Goal: Task Accomplishment & Management: Use online tool/utility

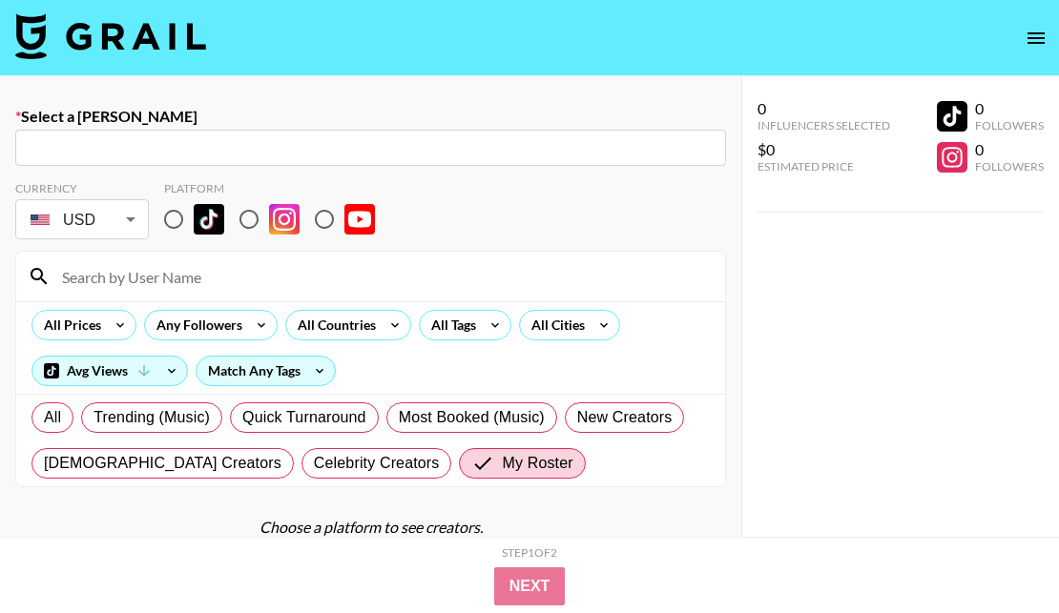
click at [188, 48] on img at bounding box center [110, 36] width 191 height 46
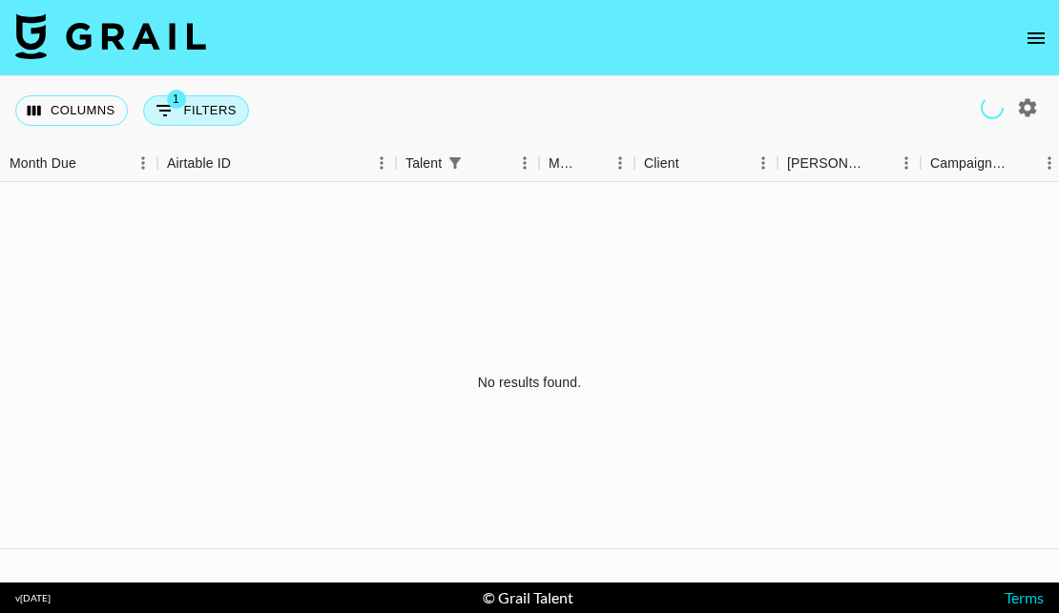
click at [185, 109] on button "1 Filters" at bounding box center [196, 110] width 106 height 31
select select "talentName"
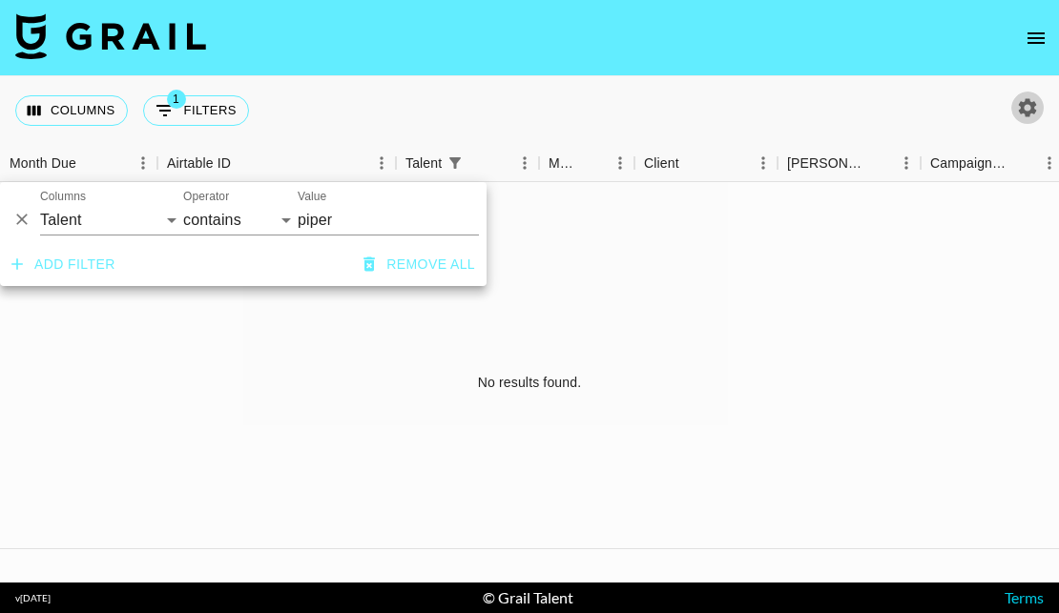
click at [1024, 105] on icon "button" at bounding box center [1027, 107] width 23 height 23
select select "[DATE]"
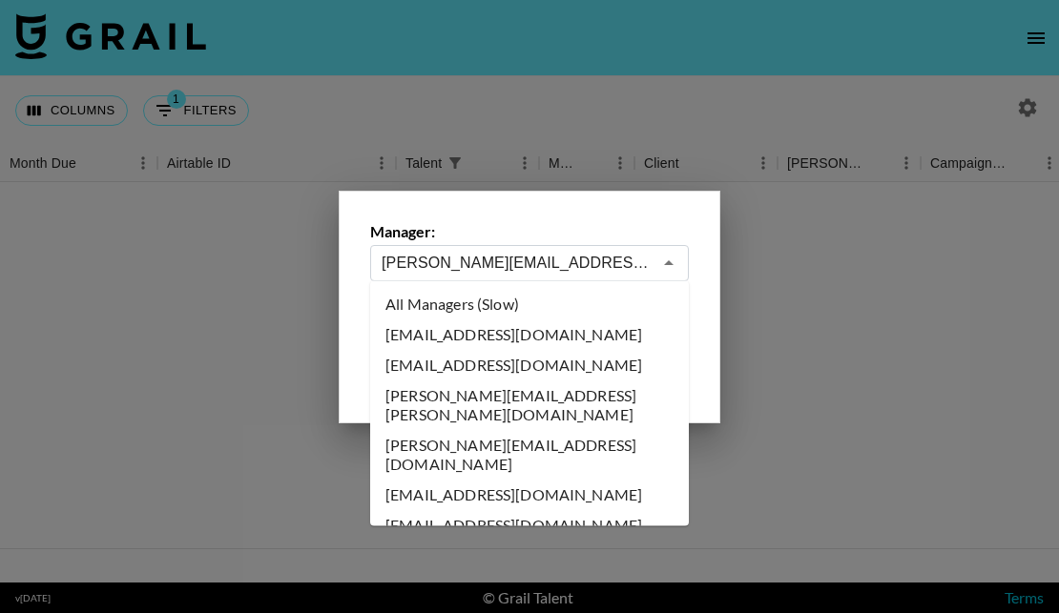
click at [562, 256] on input "[PERSON_NAME][EMAIL_ADDRESS][DOMAIN_NAME]" at bounding box center [516, 263] width 270 height 22
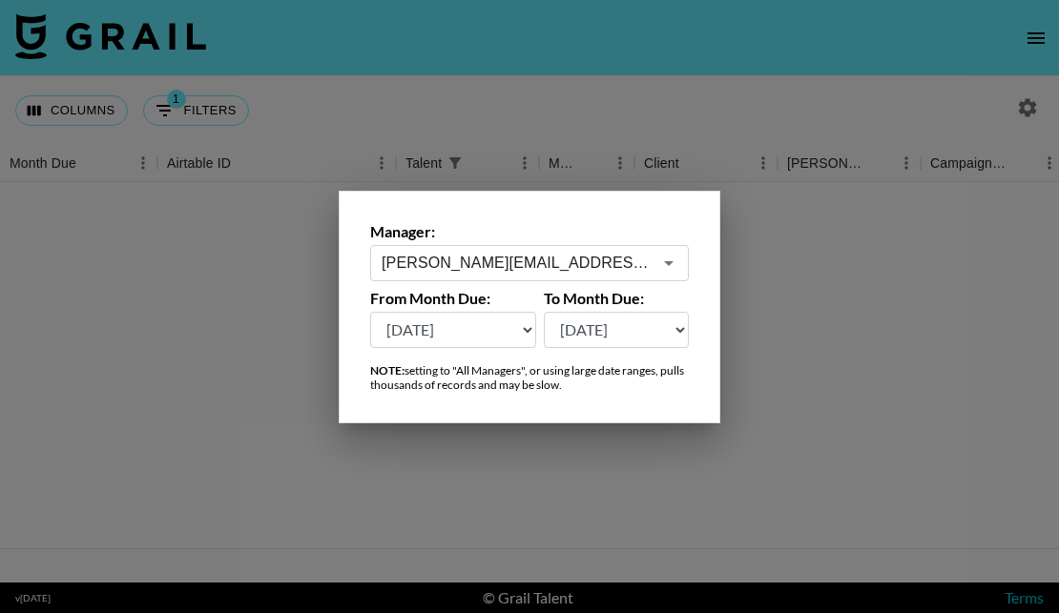
click at [426, 81] on div at bounding box center [529, 306] width 1059 height 613
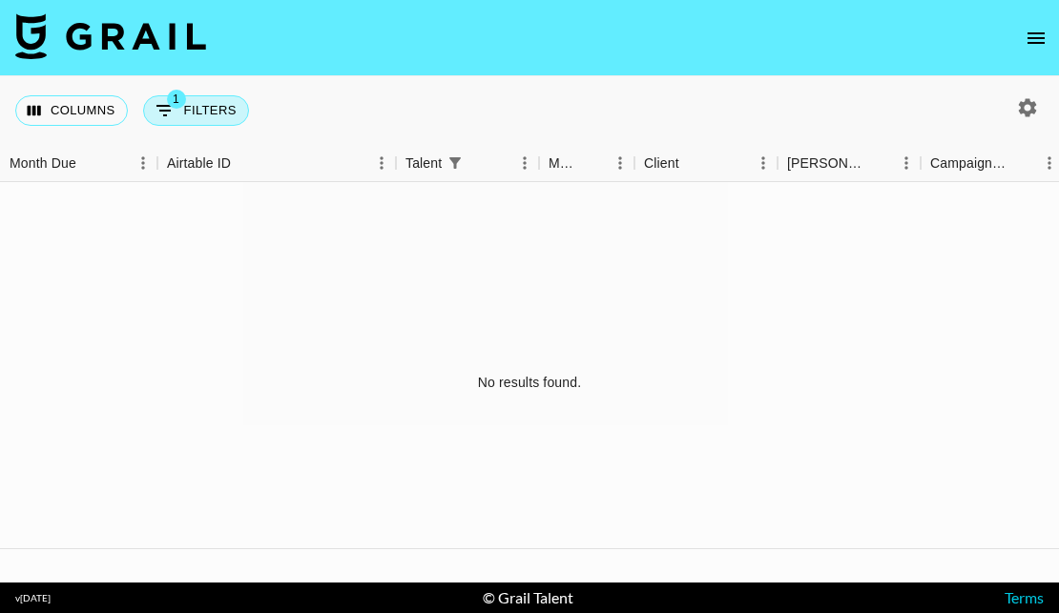
click at [210, 100] on button "1 Filters" at bounding box center [196, 110] width 106 height 31
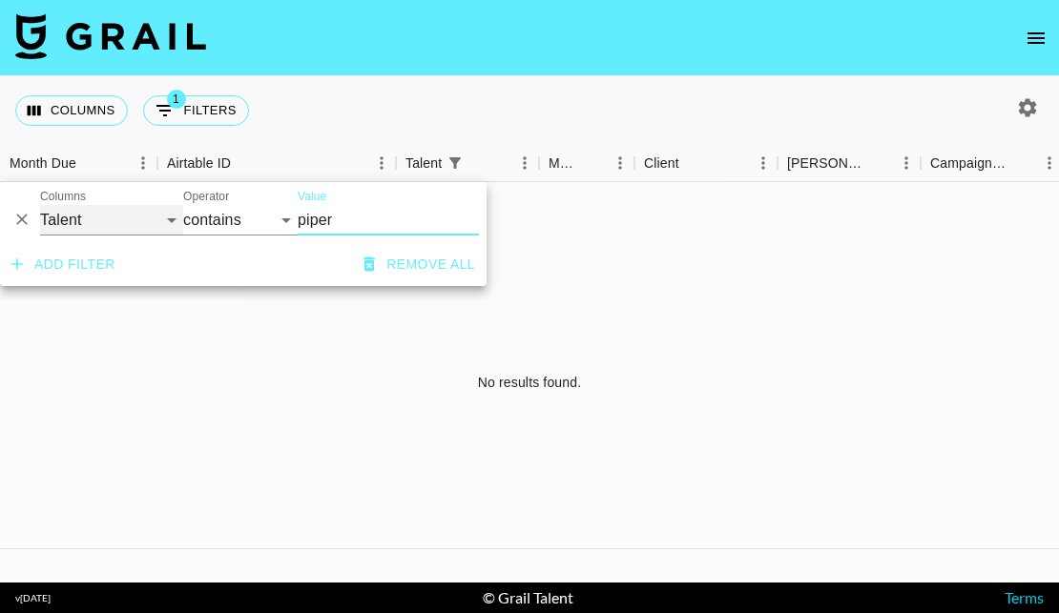
click at [135, 225] on select "Grail Platform ID Airtable ID Talent Manager Client [PERSON_NAME] Campaign (Typ…" at bounding box center [111, 220] width 143 height 31
select select "clientId"
select select "is"
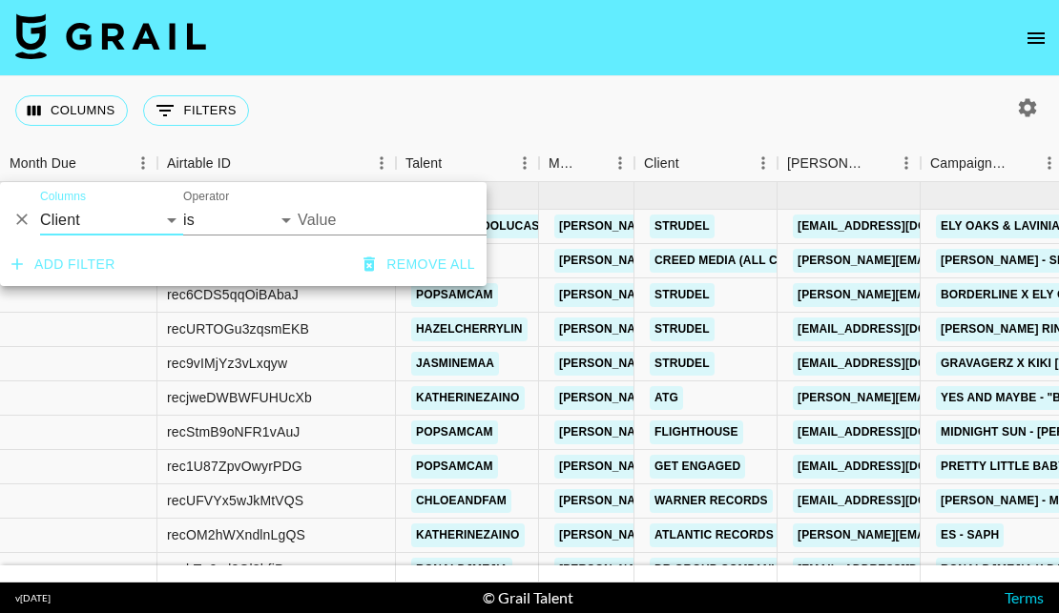
click at [329, 224] on input "Value" at bounding box center [426, 220] width 257 height 30
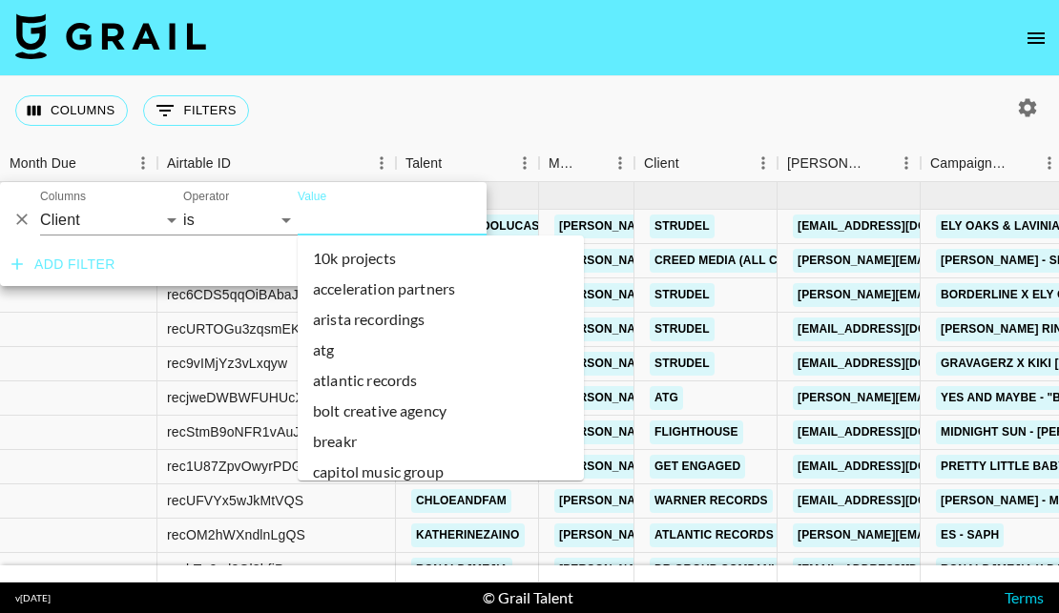
click at [329, 223] on input "Value" at bounding box center [426, 220] width 257 height 30
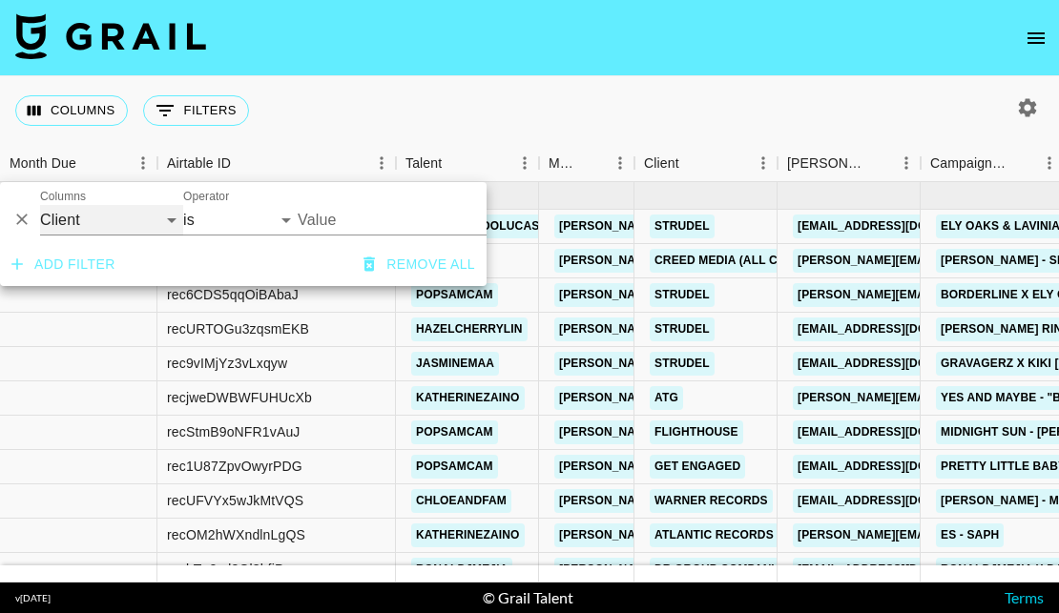
click at [129, 208] on select "Grail Platform ID Airtable ID Talent Manager Client [PERSON_NAME] Campaign (Typ…" at bounding box center [111, 220] width 143 height 31
select select "bookerId"
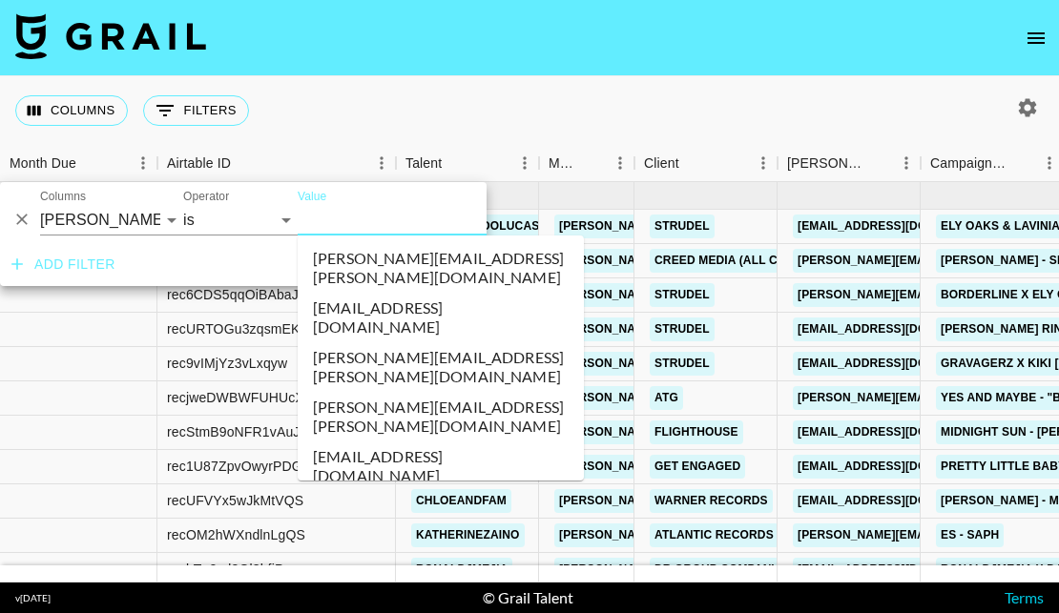
click at [346, 216] on input "Value" at bounding box center [426, 220] width 257 height 30
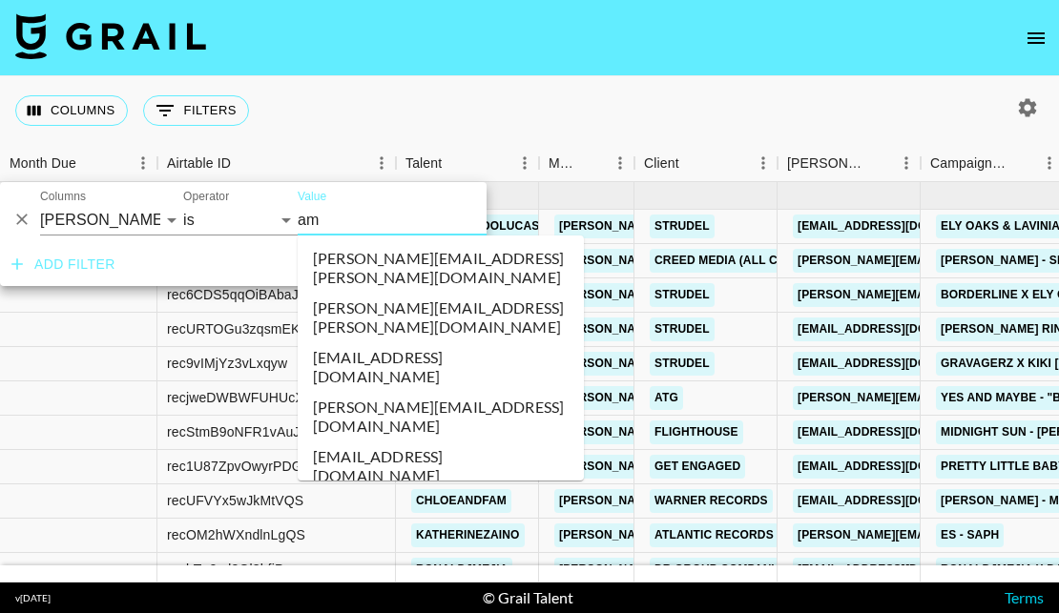
type input "a"
type input "d"
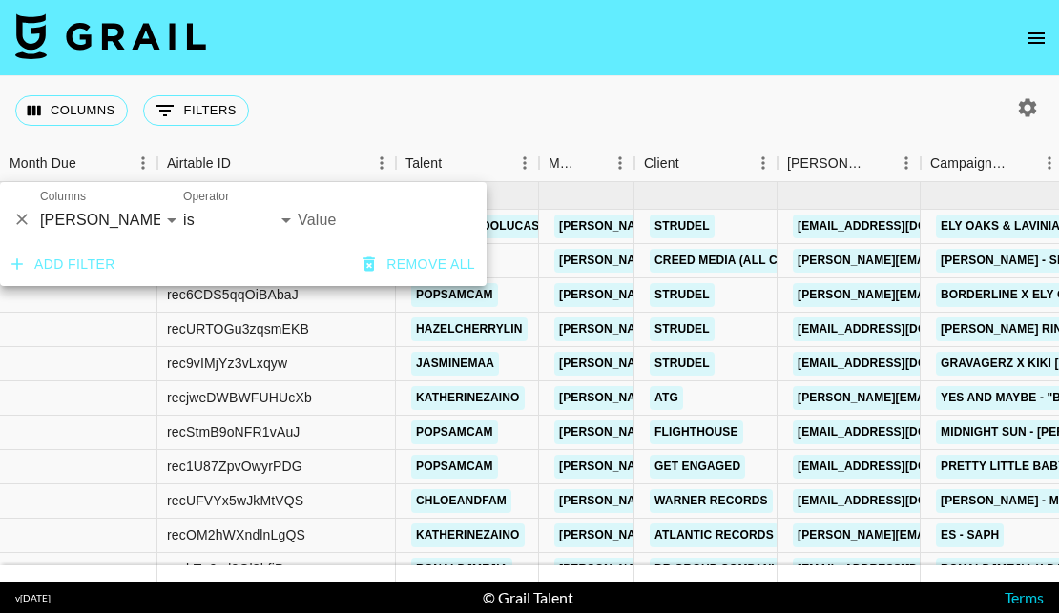
click at [135, 203] on div "Columns Grail Platform ID Airtable ID Talent Manager Client [PERSON_NAME] Campa…" at bounding box center [111, 213] width 143 height 46
click at [116, 230] on select "Grail Platform ID Airtable ID Talent Manager Client [PERSON_NAME] Campaign (Typ…" at bounding box center [111, 220] width 143 height 31
select select "clientId"
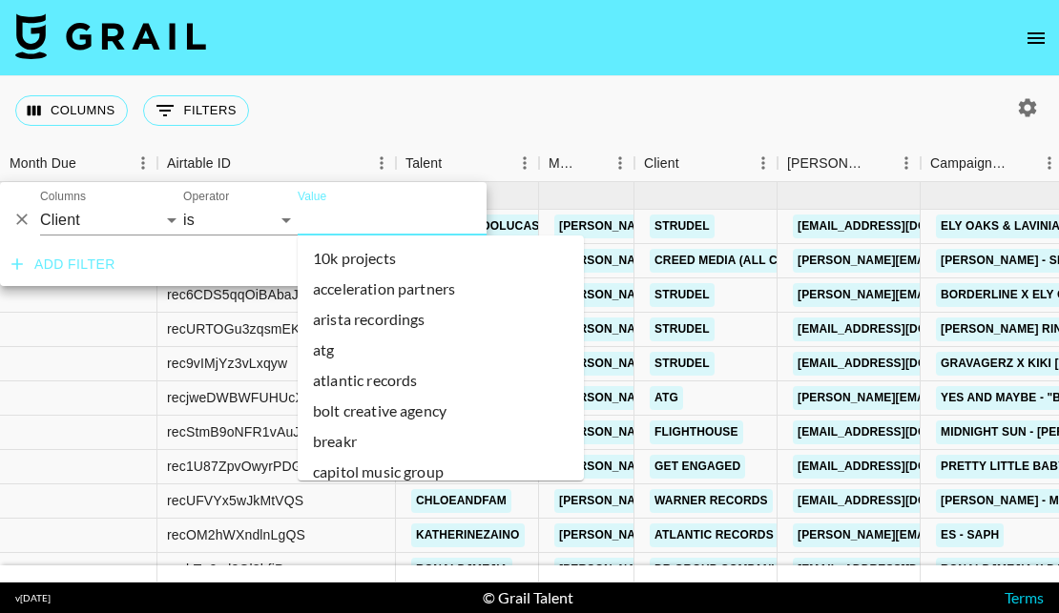
click at [387, 215] on input "Value" at bounding box center [426, 220] width 257 height 30
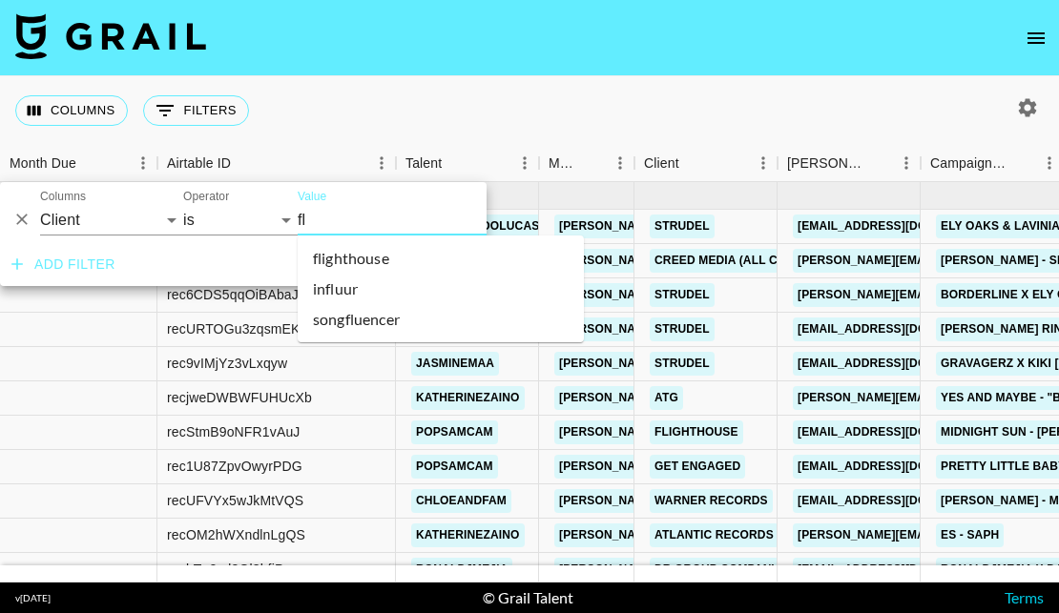
type input "fli"
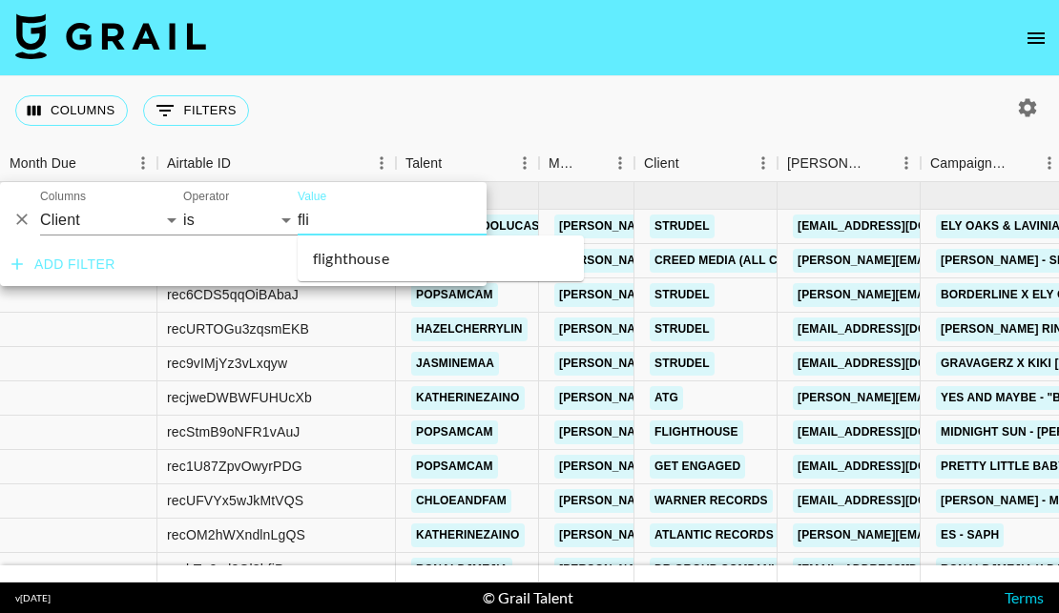
click at [392, 247] on li "flighthouse" at bounding box center [441, 258] width 286 height 31
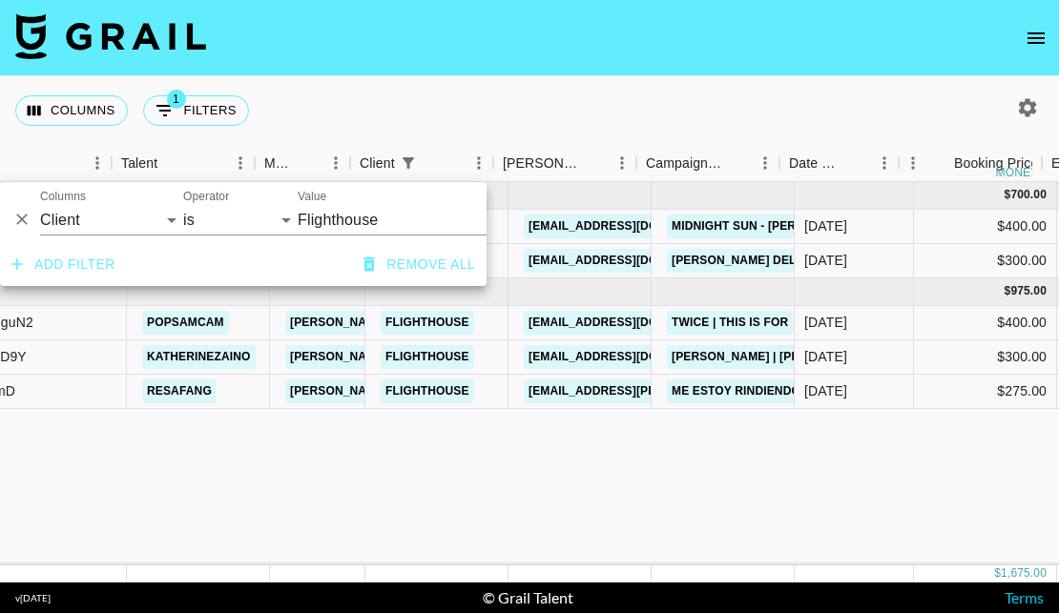
scroll to position [0, 194]
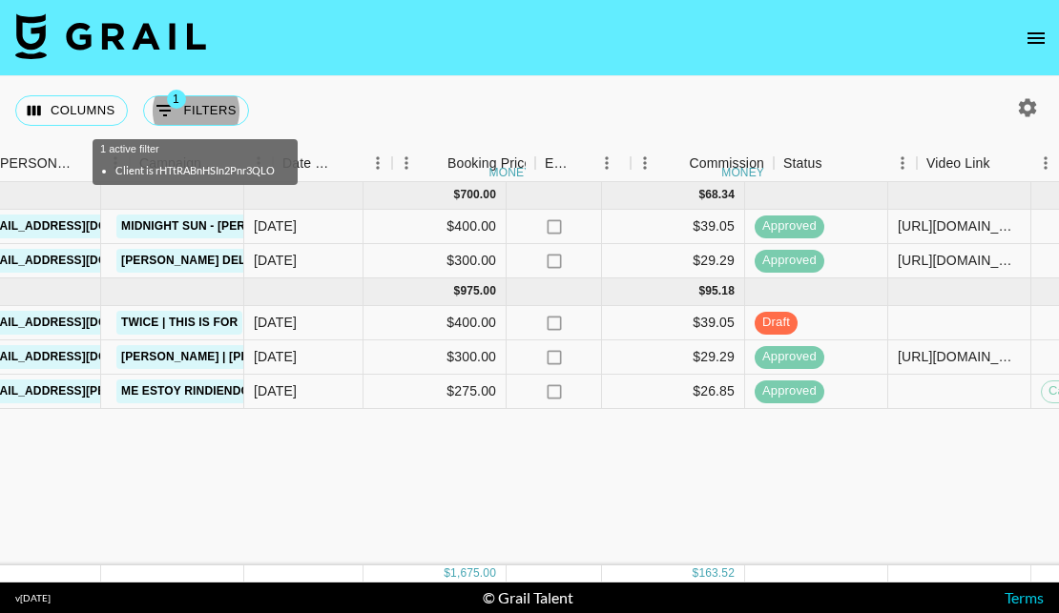
scroll to position [0, 869]
